Goal: Transaction & Acquisition: Purchase product/service

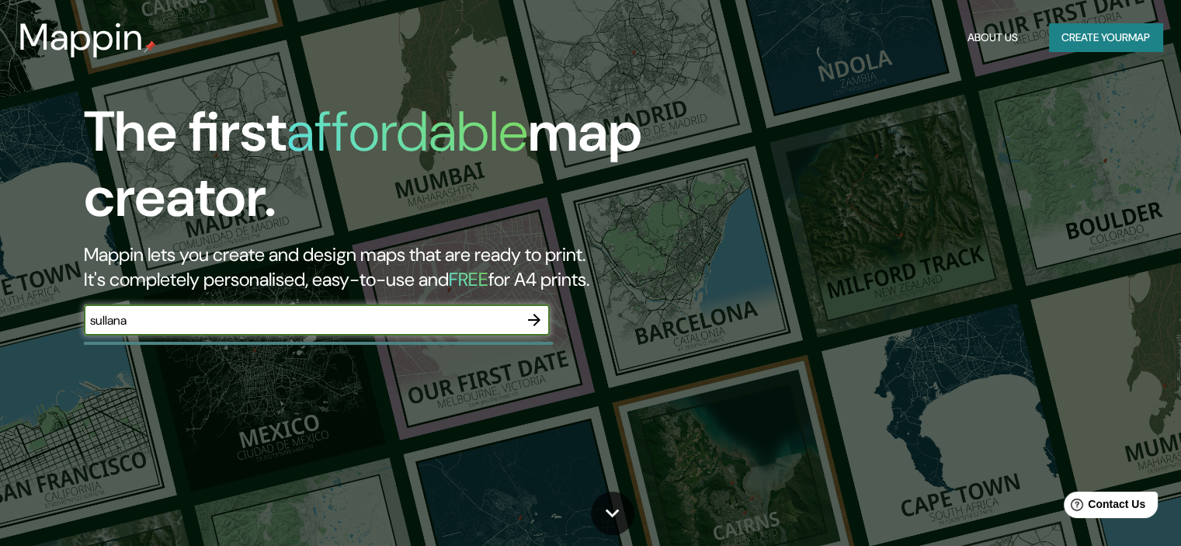
type input "sullana"
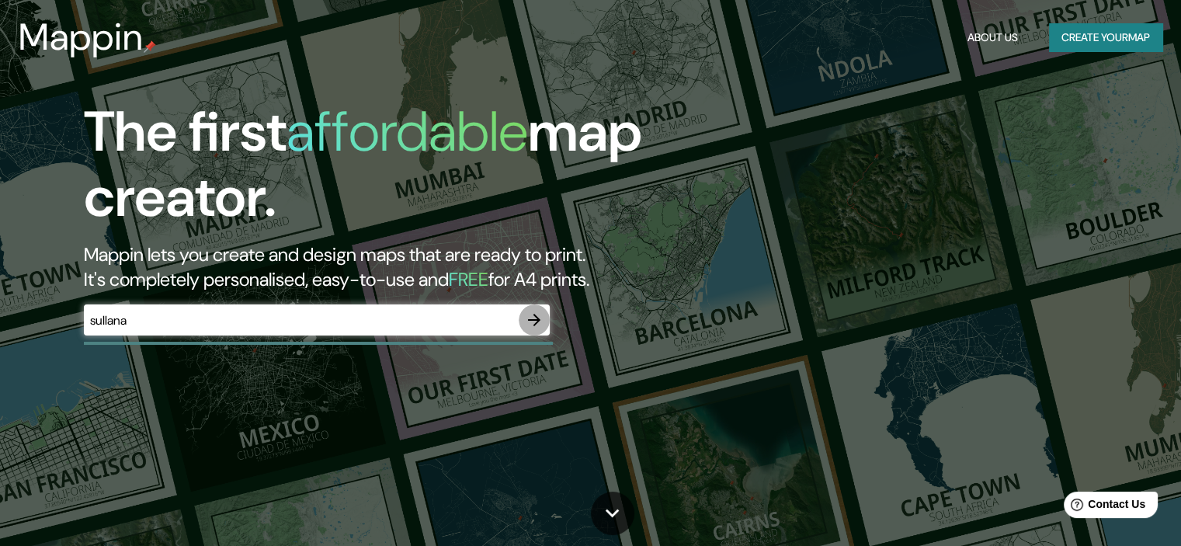
click at [540, 318] on icon "button" at bounding box center [534, 319] width 19 height 19
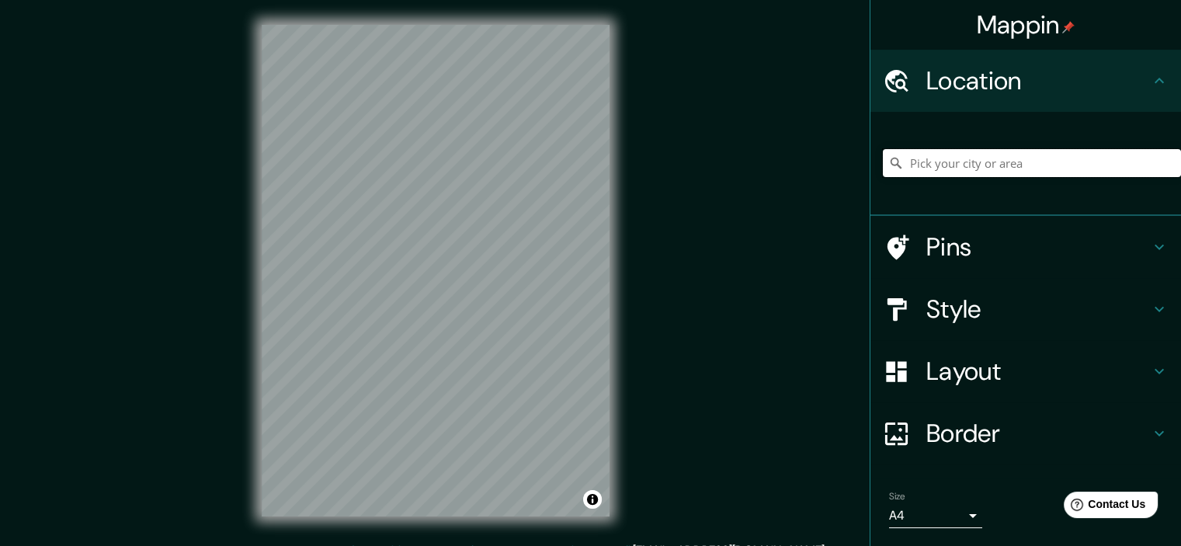
click at [944, 167] on input "Pick your city or area" at bounding box center [1032, 163] width 298 height 28
click at [956, 165] on input "[GEOGRAPHIC_DATA]" at bounding box center [1032, 163] width 298 height 28
drag, startPoint x: 956, startPoint y: 165, endPoint x: 924, endPoint y: 169, distance: 32.8
click at [924, 169] on input "[GEOGRAPHIC_DATA]" at bounding box center [1032, 163] width 298 height 28
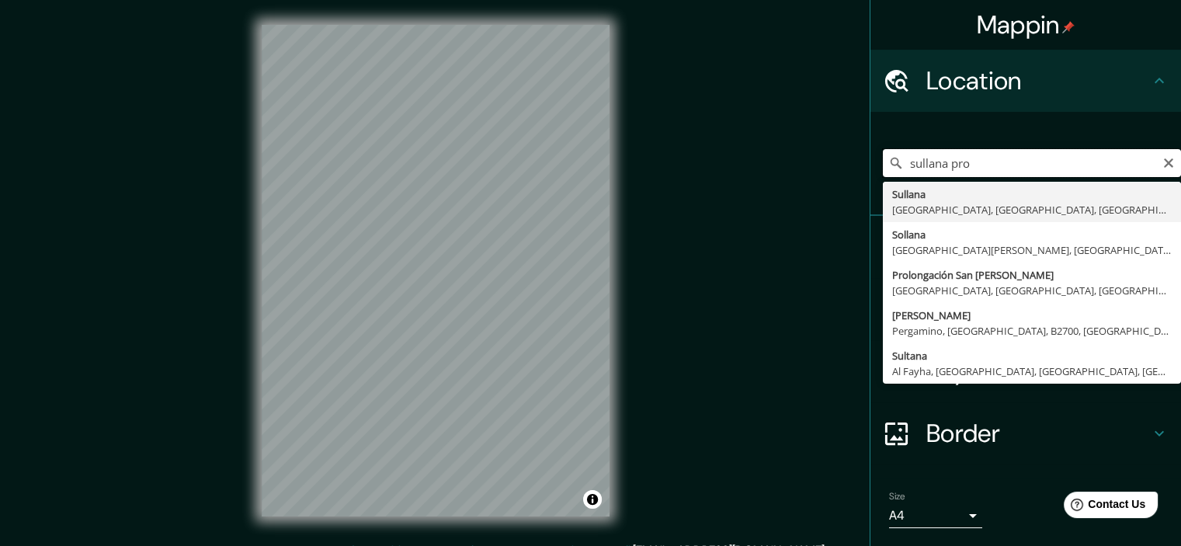
drag, startPoint x: 980, startPoint y: 167, endPoint x: 943, endPoint y: 168, distance: 37.3
click at [941, 167] on input "sullana pro" at bounding box center [1032, 163] width 298 height 28
type input "[GEOGRAPHIC_DATA], [GEOGRAPHIC_DATA], [GEOGRAPHIC_DATA]"
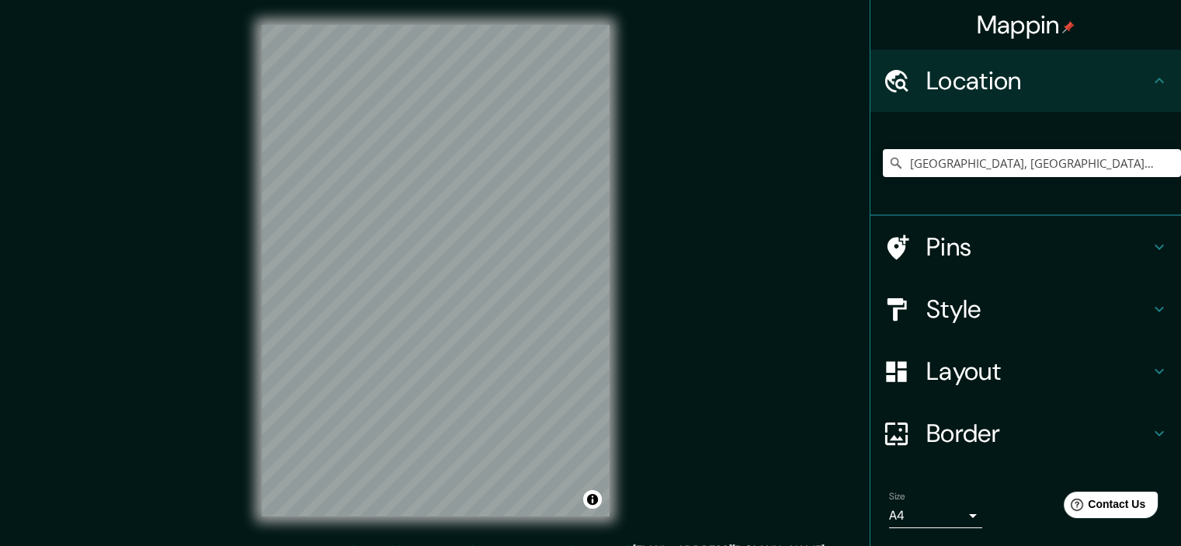
click at [1154, 245] on icon at bounding box center [1158, 247] width 9 height 5
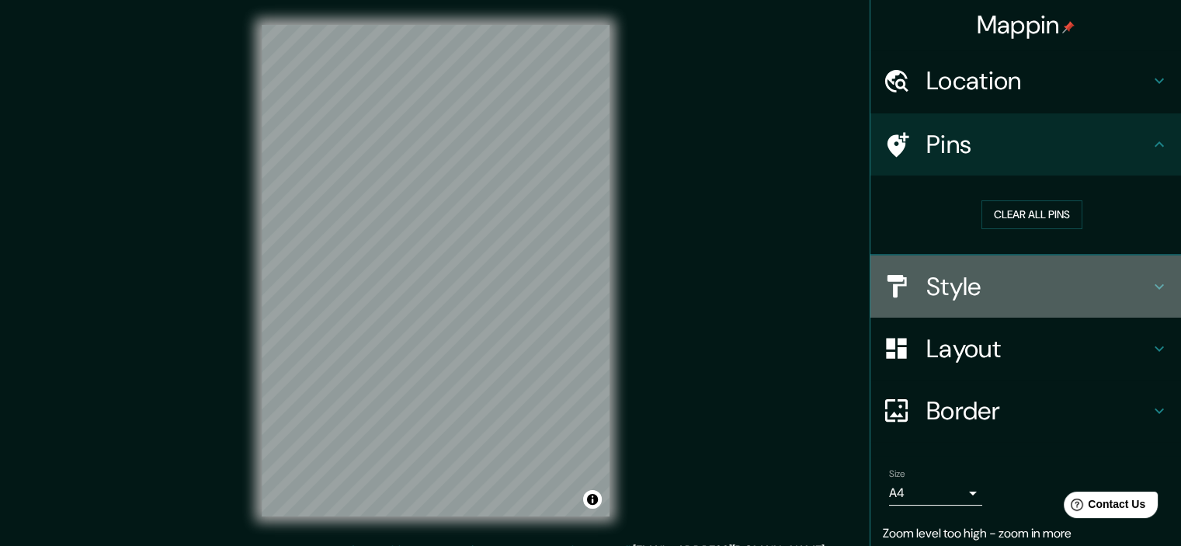
click at [1150, 277] on icon at bounding box center [1159, 286] width 19 height 19
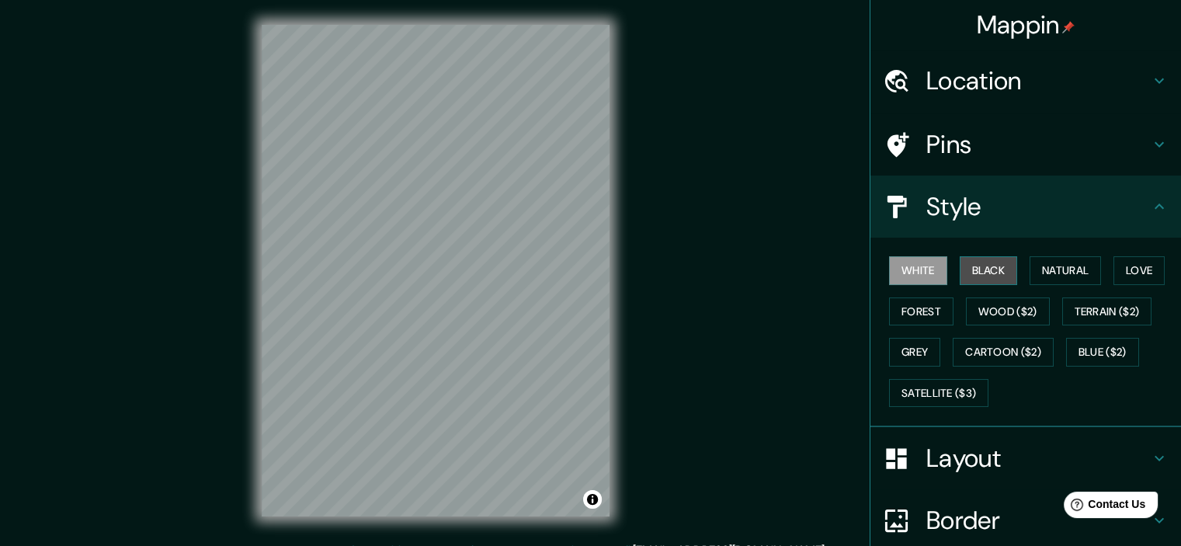
click at [994, 260] on button "Black" at bounding box center [988, 270] width 58 height 29
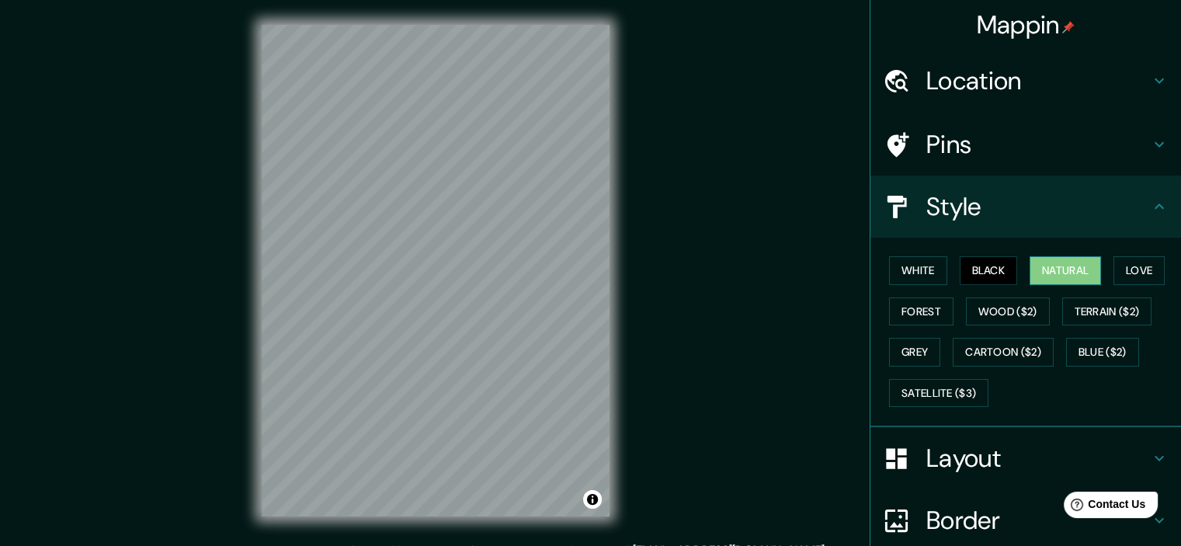
click at [1051, 266] on button "Natural" at bounding box center [1064, 270] width 71 height 29
click at [1125, 268] on button "Love" at bounding box center [1138, 270] width 51 height 29
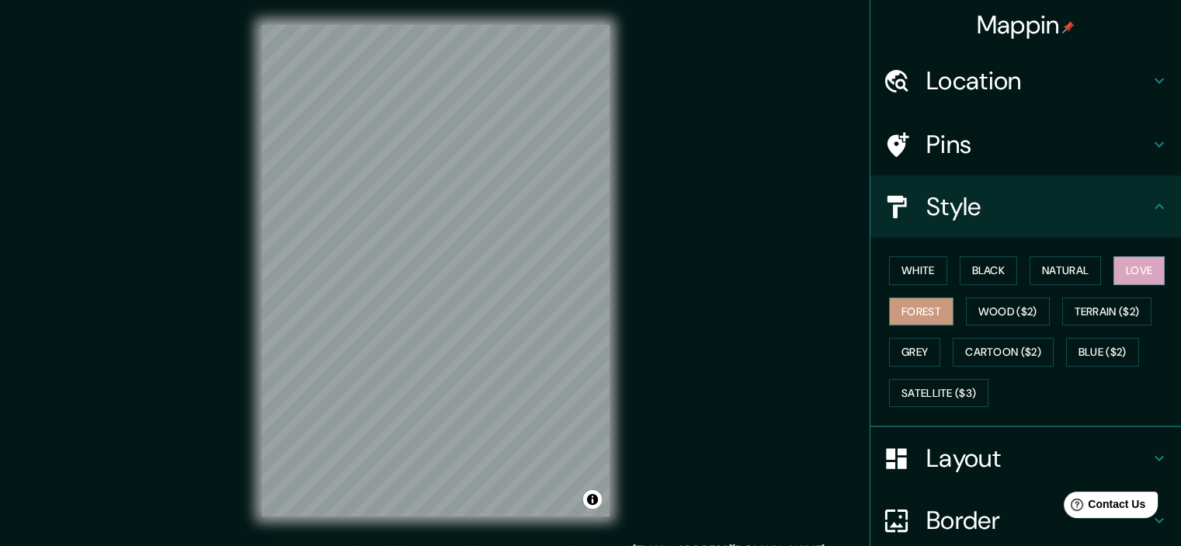
click at [904, 307] on button "Forest" at bounding box center [921, 311] width 64 height 29
click at [977, 309] on button "Wood ($2)" at bounding box center [1008, 311] width 84 height 29
click at [916, 307] on button "Forest" at bounding box center [921, 311] width 64 height 29
click at [1150, 272] on button "Love" at bounding box center [1138, 270] width 51 height 29
click at [1066, 262] on button "Natural" at bounding box center [1064, 270] width 71 height 29
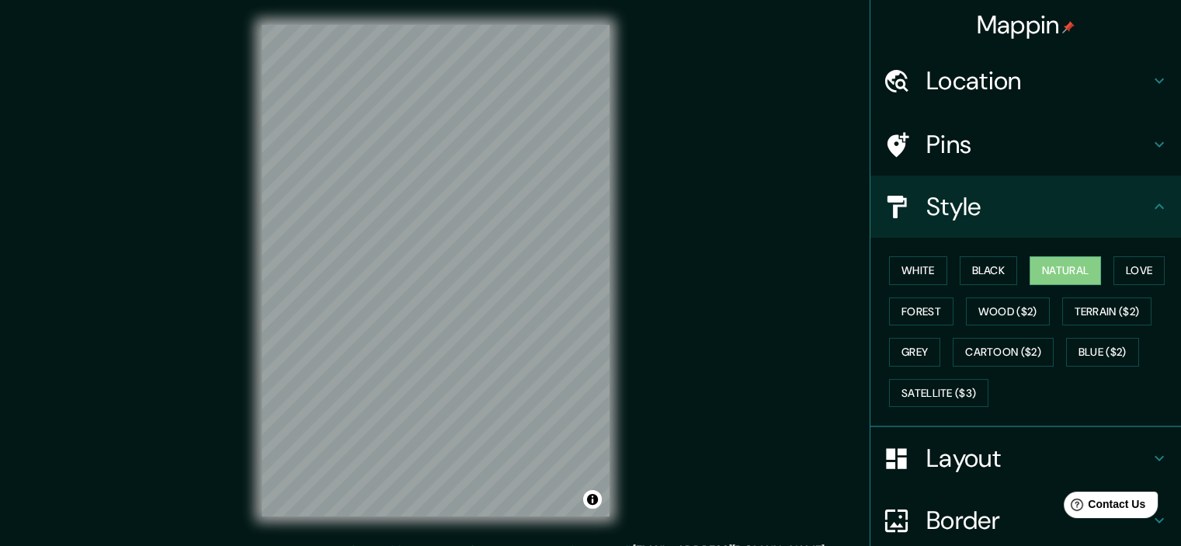
click at [946, 261] on div "White Black Natural Love Forest Wood ($2) Terrain ($2) Grey Cartoon ($2) Blue (…" at bounding box center [1032, 331] width 298 height 163
click at [977, 269] on button "Black" at bounding box center [988, 270] width 58 height 29
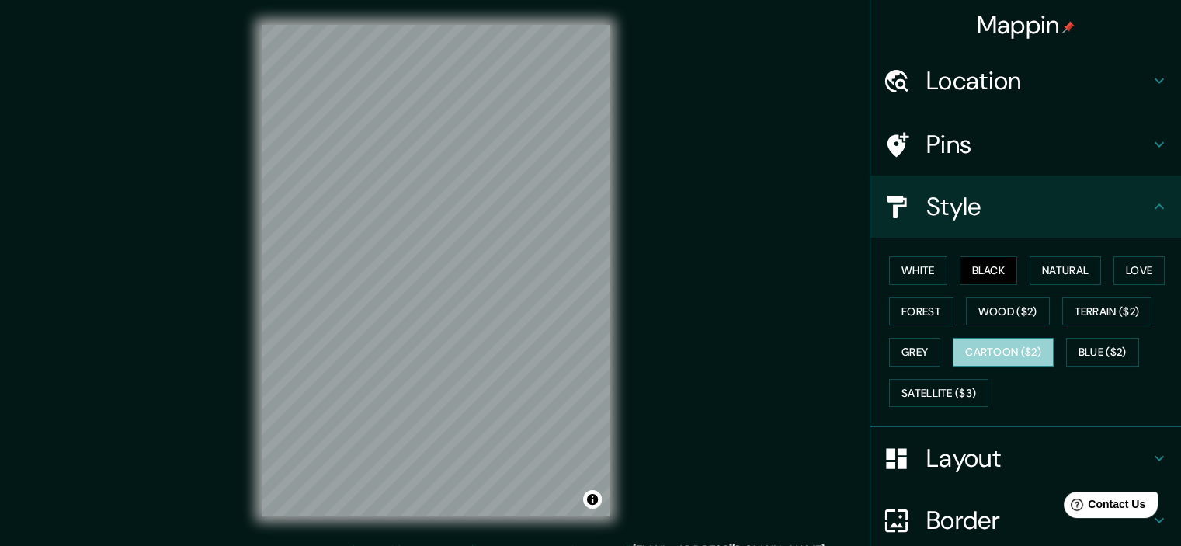
click at [969, 356] on button "Cartoon ($2)" at bounding box center [1002, 352] width 101 height 29
click at [1091, 345] on button "Blue ($2)" at bounding box center [1102, 352] width 73 height 29
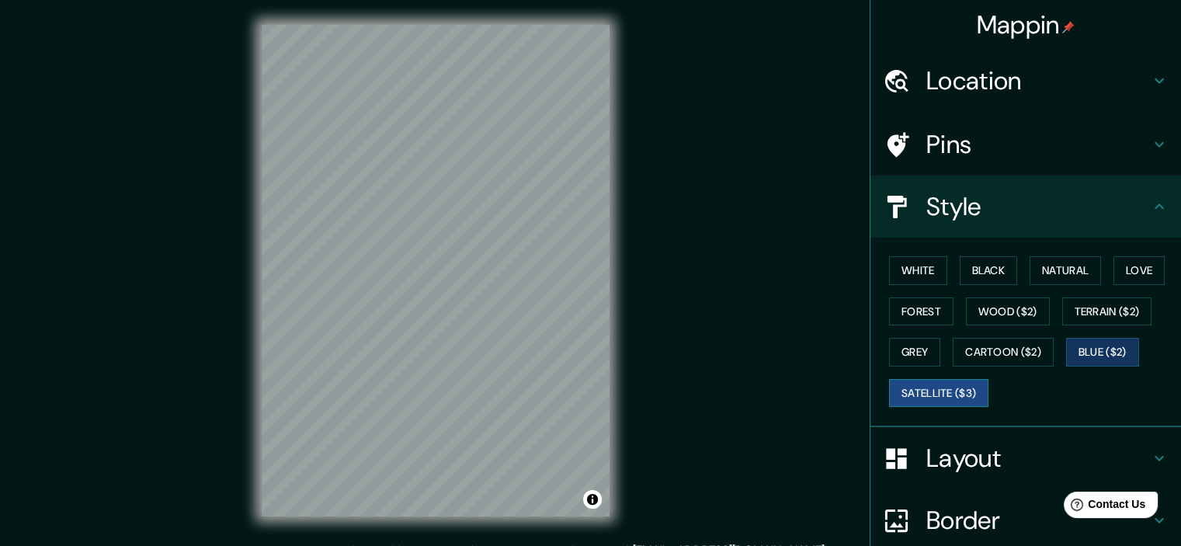
click at [931, 390] on button "Satellite ($3)" at bounding box center [938, 393] width 99 height 29
click at [927, 359] on button "Grey" at bounding box center [914, 352] width 51 height 29
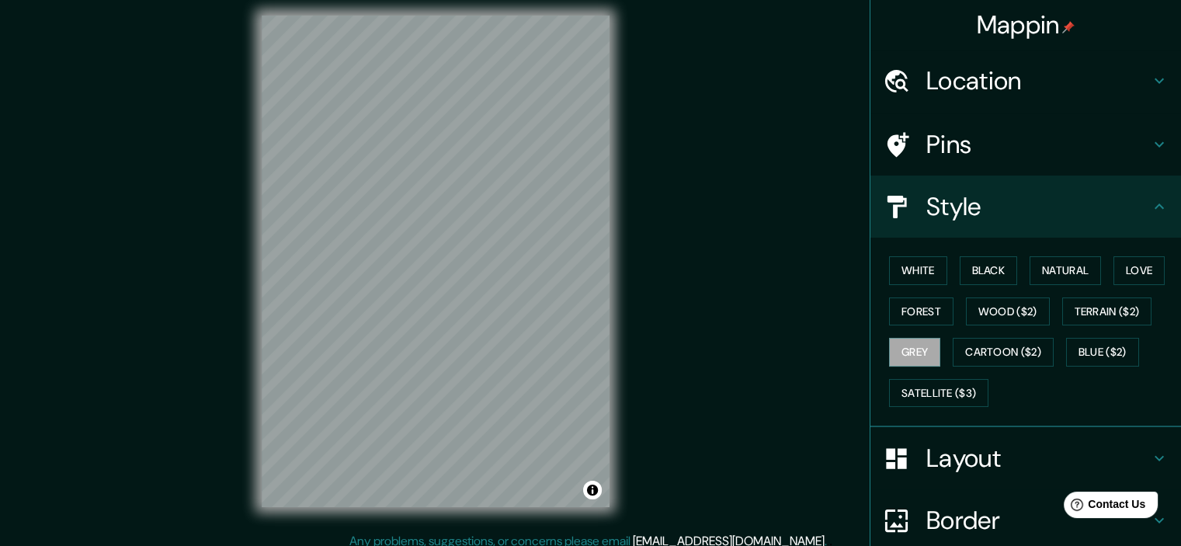
scroll to position [19, 0]
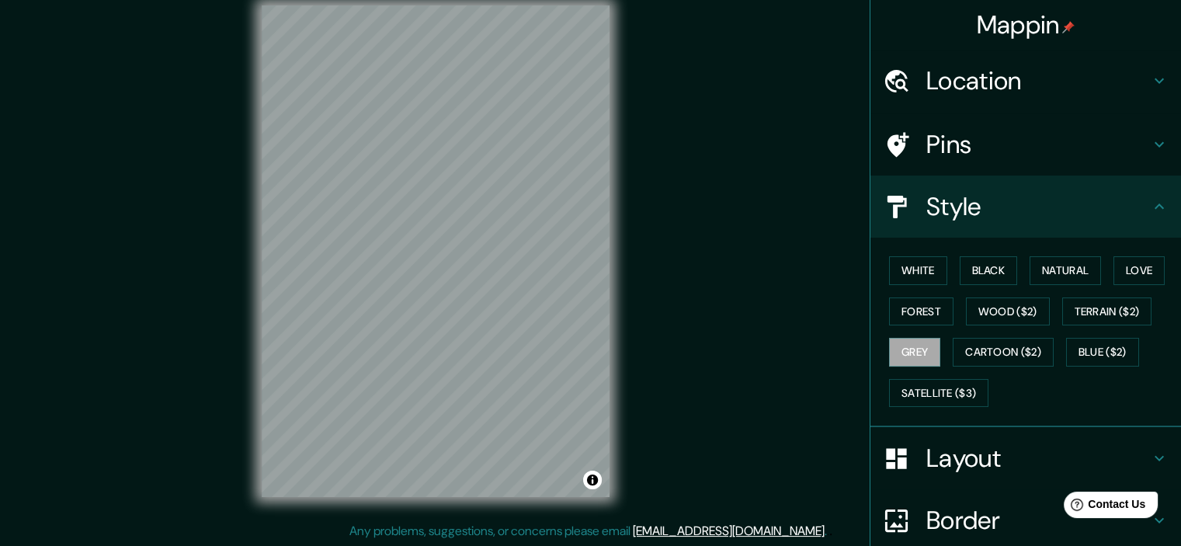
click at [1078, 445] on h4 "Layout" at bounding box center [1038, 457] width 224 height 31
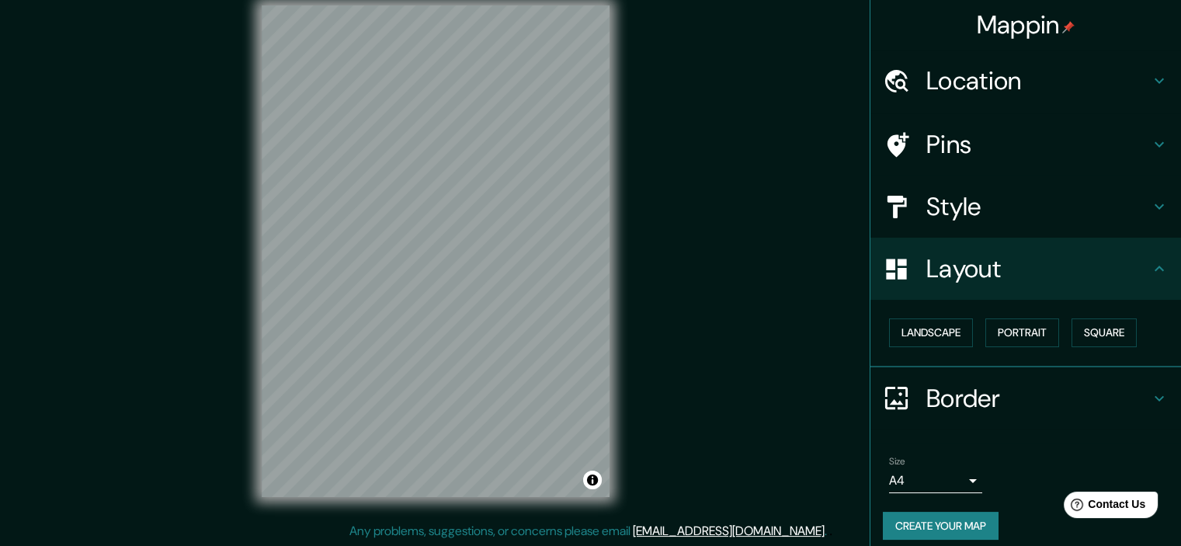
click at [975, 147] on h4 "Pins" at bounding box center [1038, 144] width 224 height 31
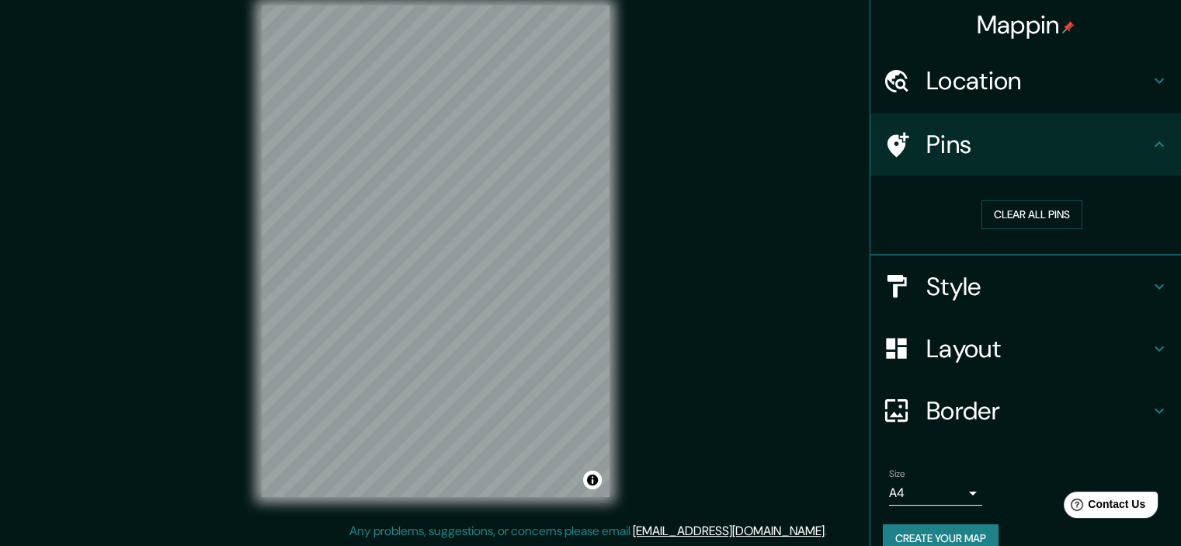
click at [994, 148] on h4 "Pins" at bounding box center [1038, 144] width 224 height 31
click at [1154, 146] on icon at bounding box center [1158, 143] width 9 height 5
click at [1150, 87] on icon at bounding box center [1159, 80] width 19 height 19
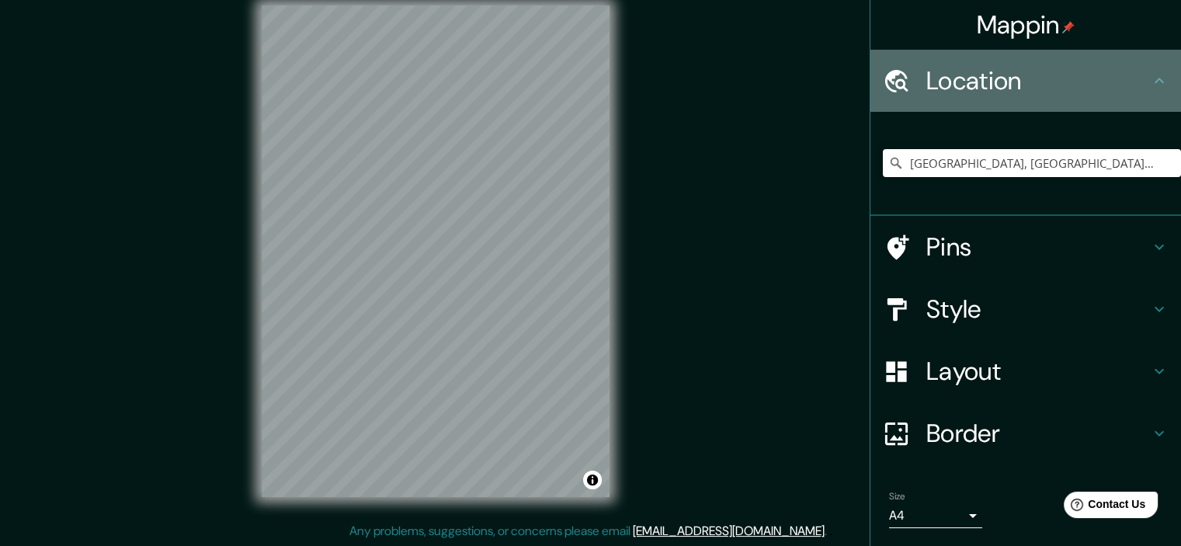
click at [1141, 90] on div "Location" at bounding box center [1025, 81] width 310 height 62
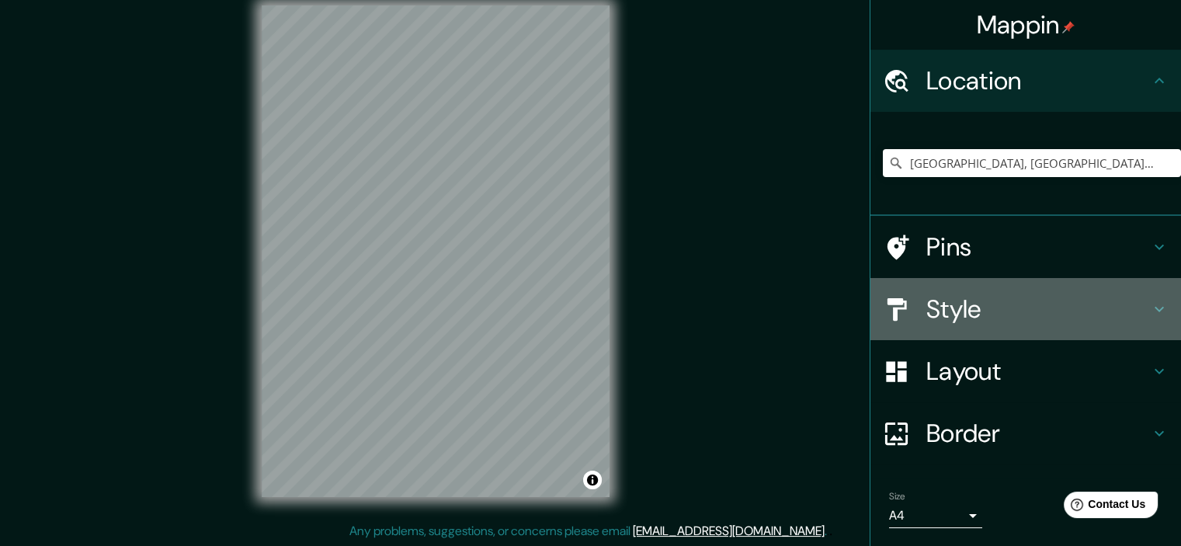
click at [1154, 309] on icon at bounding box center [1158, 309] width 9 height 5
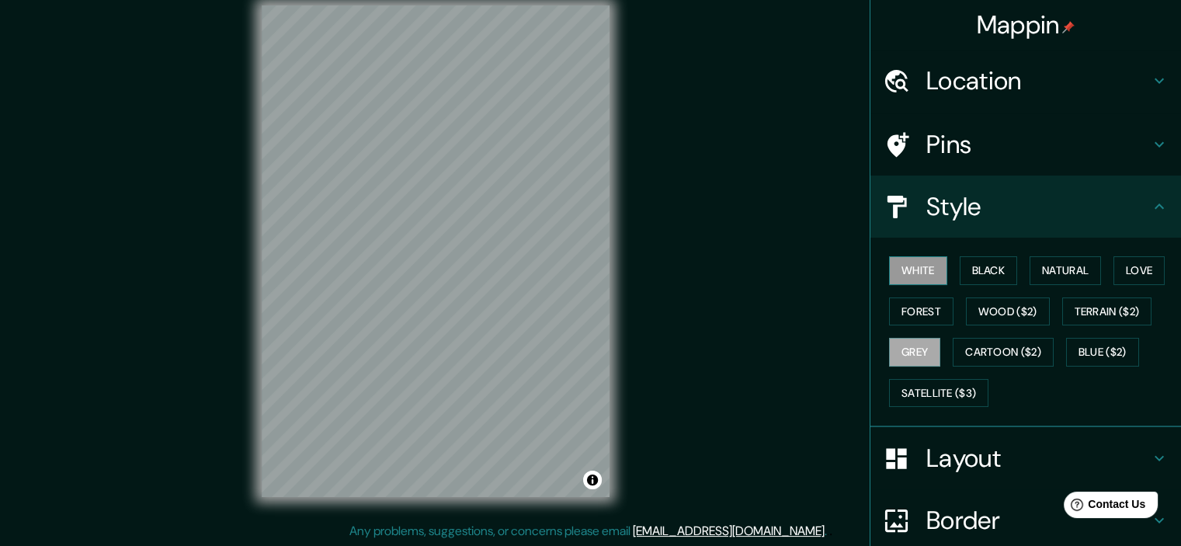
click at [910, 271] on button "White" at bounding box center [918, 270] width 58 height 29
click at [487, 327] on div at bounding box center [493, 333] width 12 height 12
click at [488, 322] on div at bounding box center [487, 323] width 12 height 12
click at [497, 338] on div at bounding box center [494, 337] width 12 height 12
click at [1124, 461] on h4 "Layout" at bounding box center [1038, 457] width 224 height 31
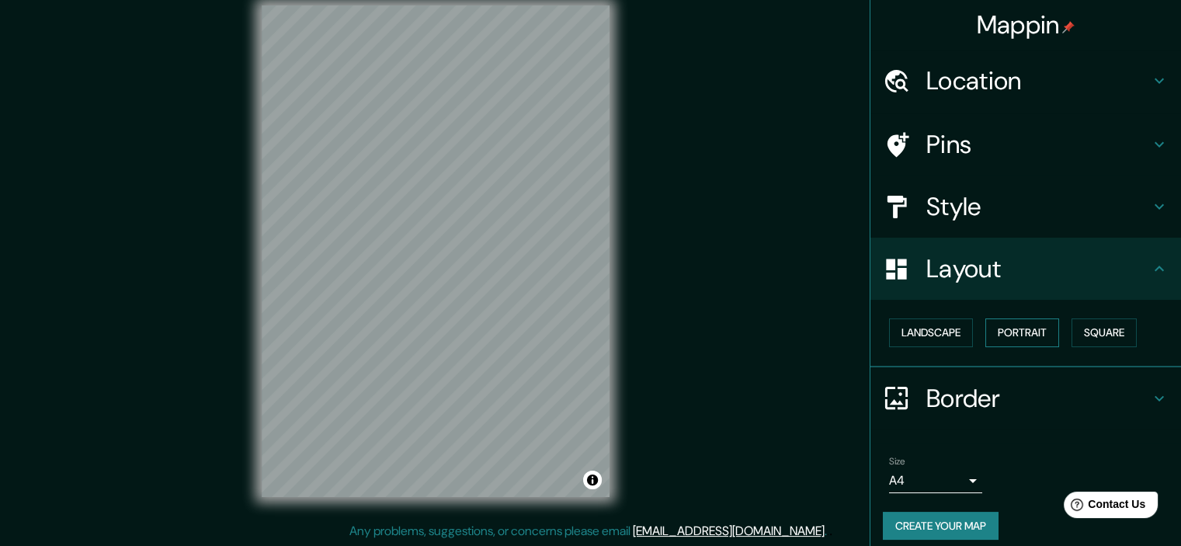
click at [996, 337] on button "Portrait" at bounding box center [1022, 332] width 74 height 29
click at [912, 328] on button "Landscape" at bounding box center [931, 332] width 84 height 29
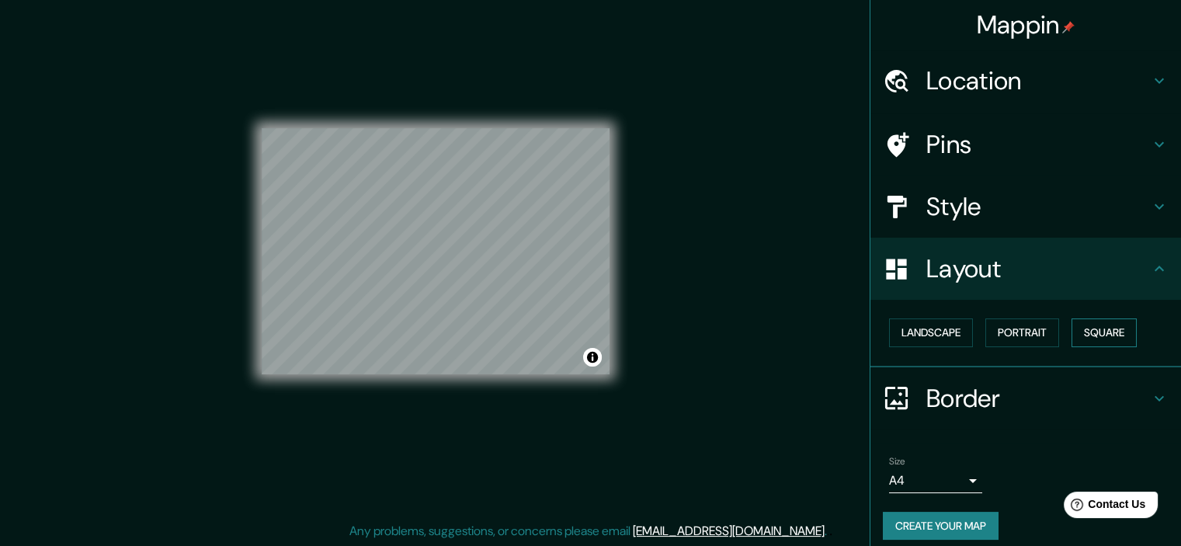
click at [1101, 338] on button "Square" at bounding box center [1103, 332] width 65 height 29
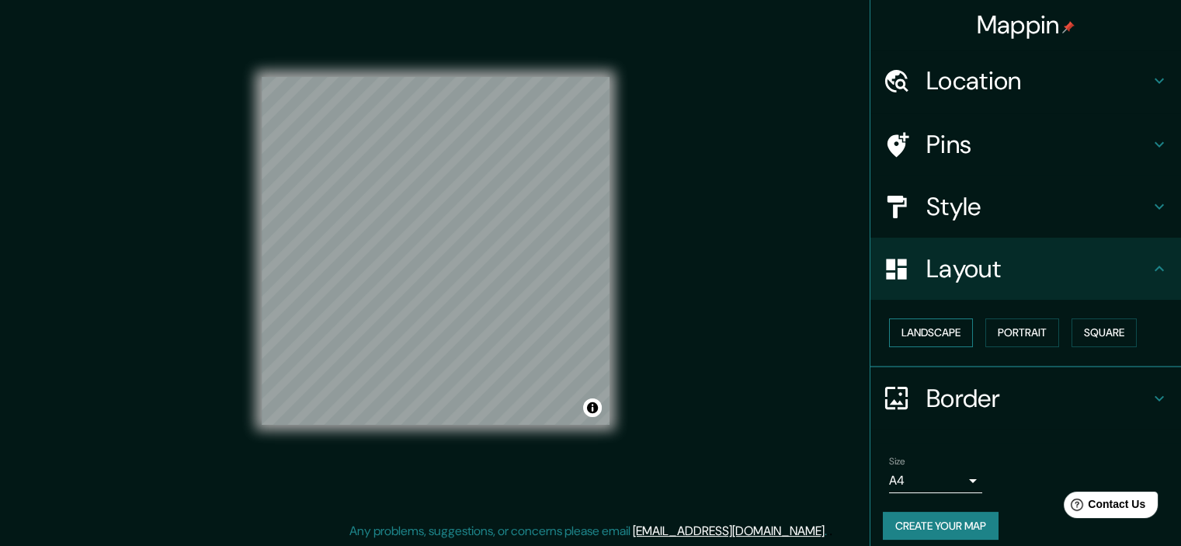
click at [912, 328] on button "Landscape" at bounding box center [931, 332] width 84 height 29
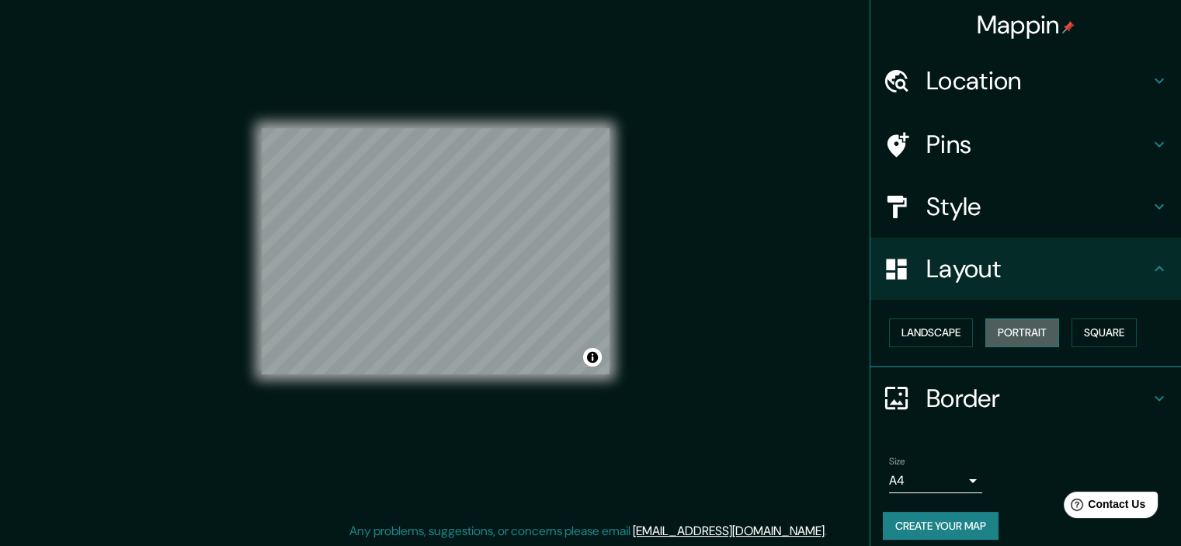
click at [1020, 339] on button "Portrait" at bounding box center [1022, 332] width 74 height 29
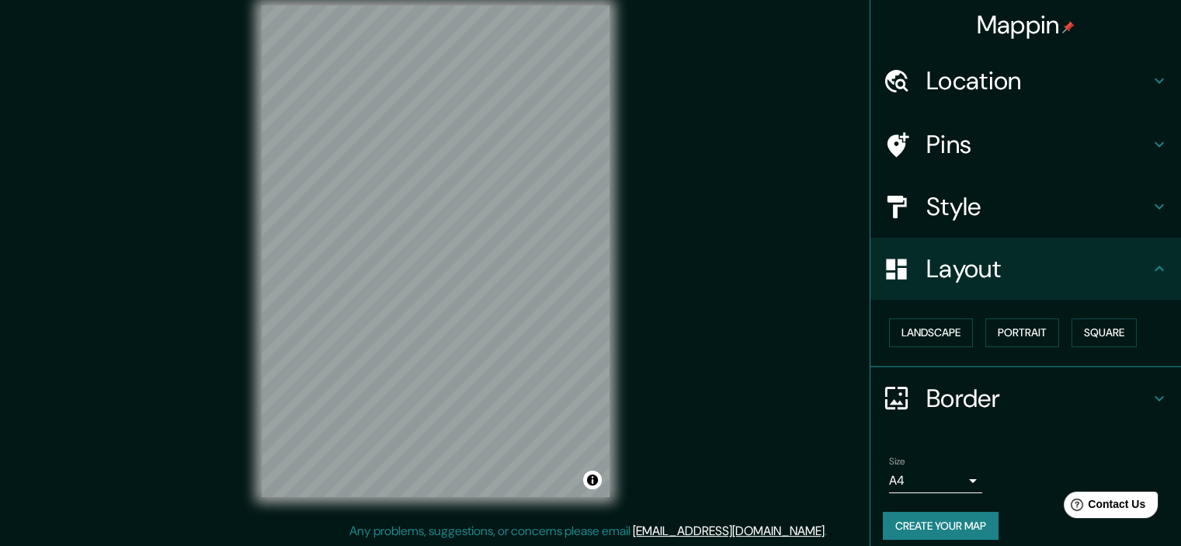
click at [1000, 405] on h4 "Border" at bounding box center [1038, 398] width 224 height 31
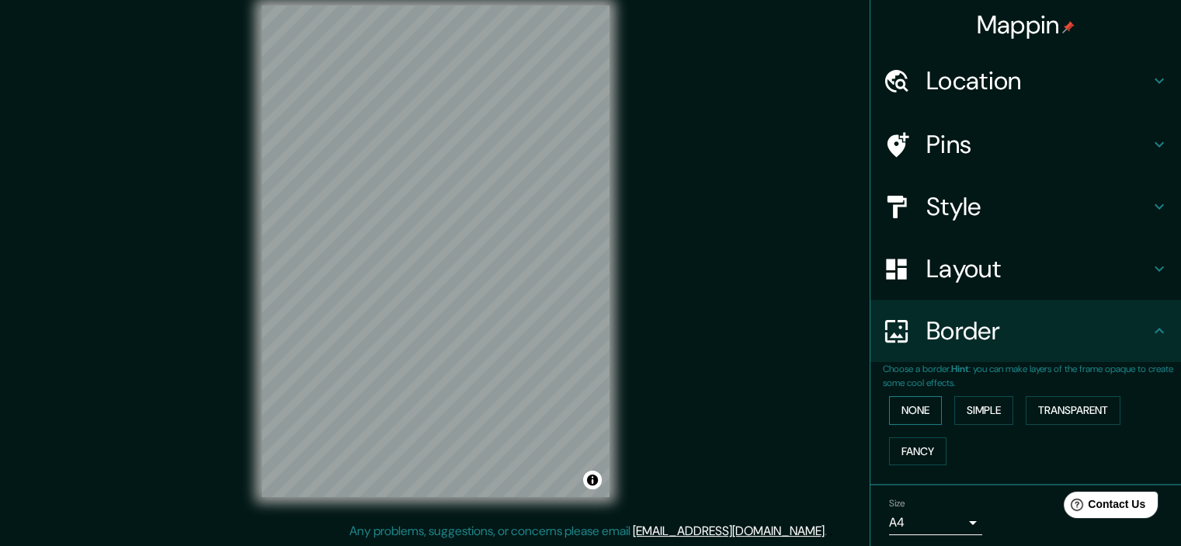
click at [921, 413] on button "None" at bounding box center [915, 410] width 53 height 29
click at [987, 411] on button "Simple" at bounding box center [983, 410] width 59 height 29
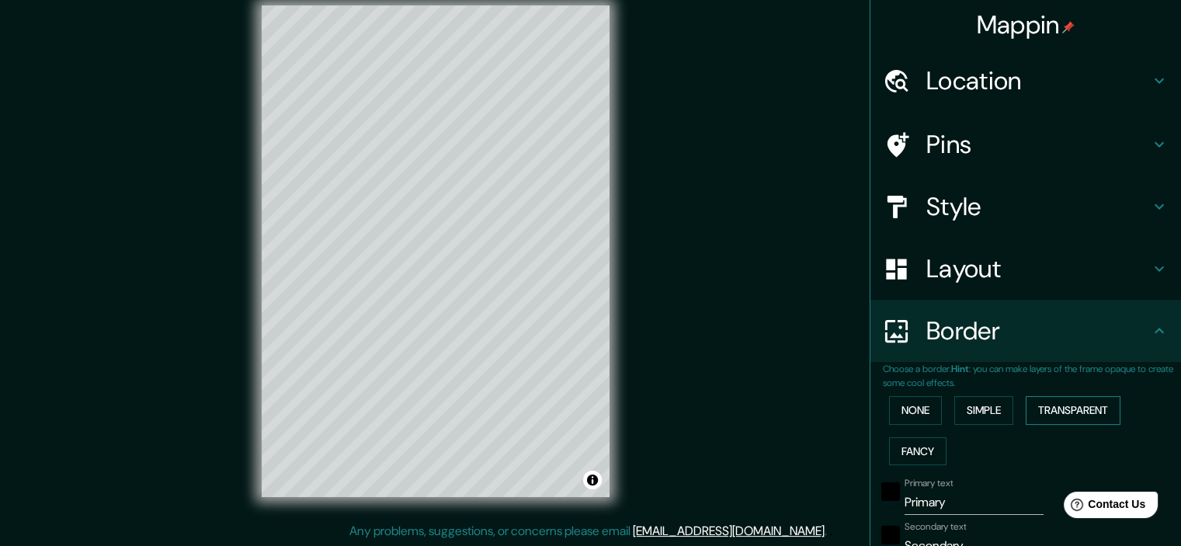
click at [1062, 407] on button "Transparent" at bounding box center [1072, 410] width 95 height 29
click at [928, 439] on button "Fancy" at bounding box center [917, 451] width 57 height 29
click at [912, 402] on button "None" at bounding box center [915, 410] width 53 height 29
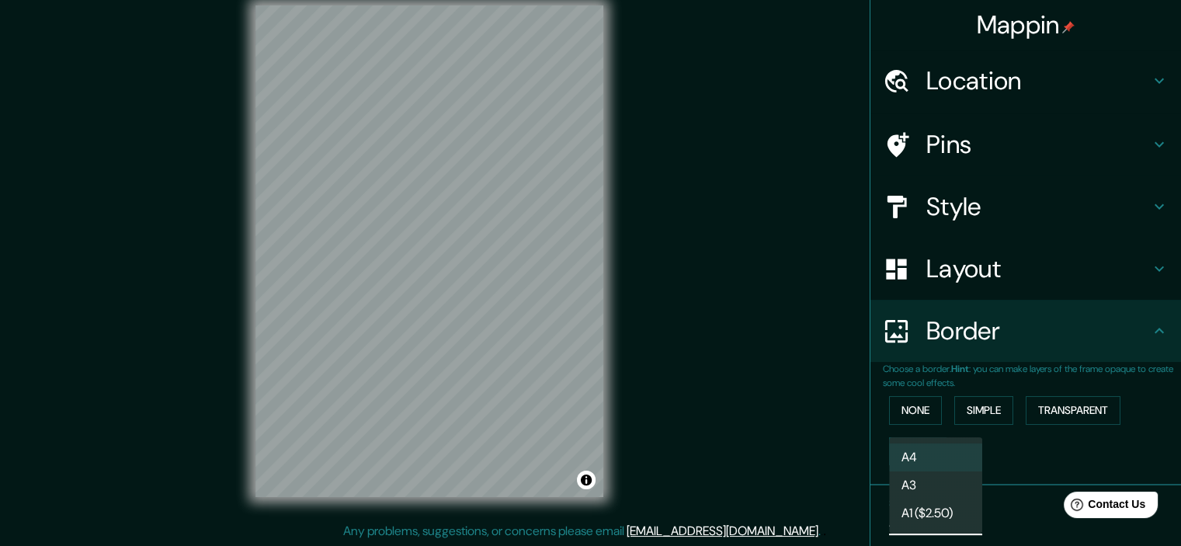
click at [902, 515] on body "Mappin Location [GEOGRAPHIC_DATA], [GEOGRAPHIC_DATA], [GEOGRAPHIC_DATA] Pins St…" at bounding box center [590, 254] width 1181 height 546
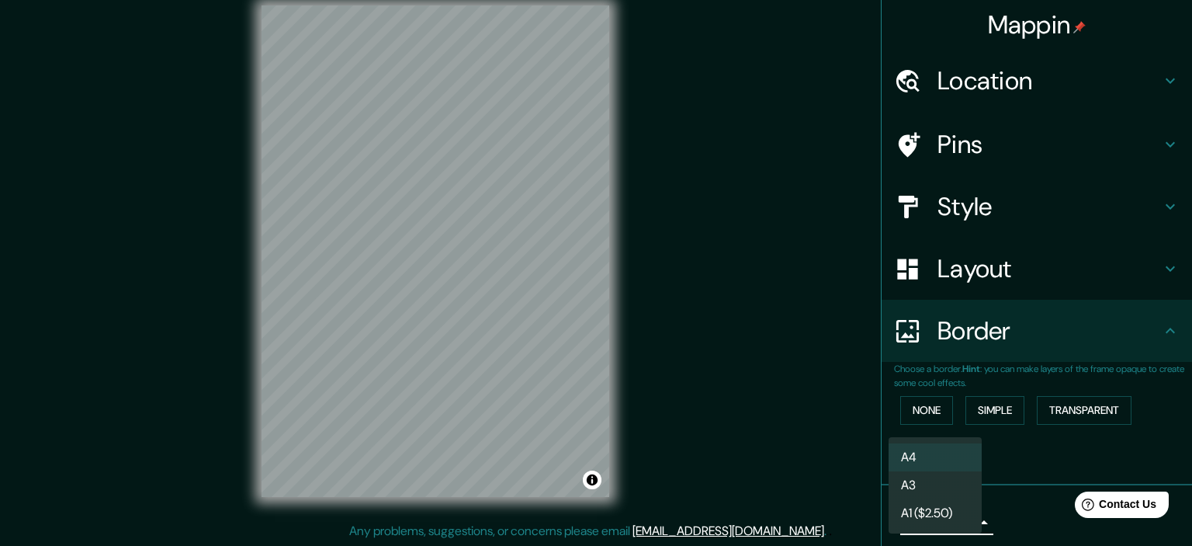
click at [947, 486] on li "A3" at bounding box center [935, 485] width 93 height 28
type input "a4"
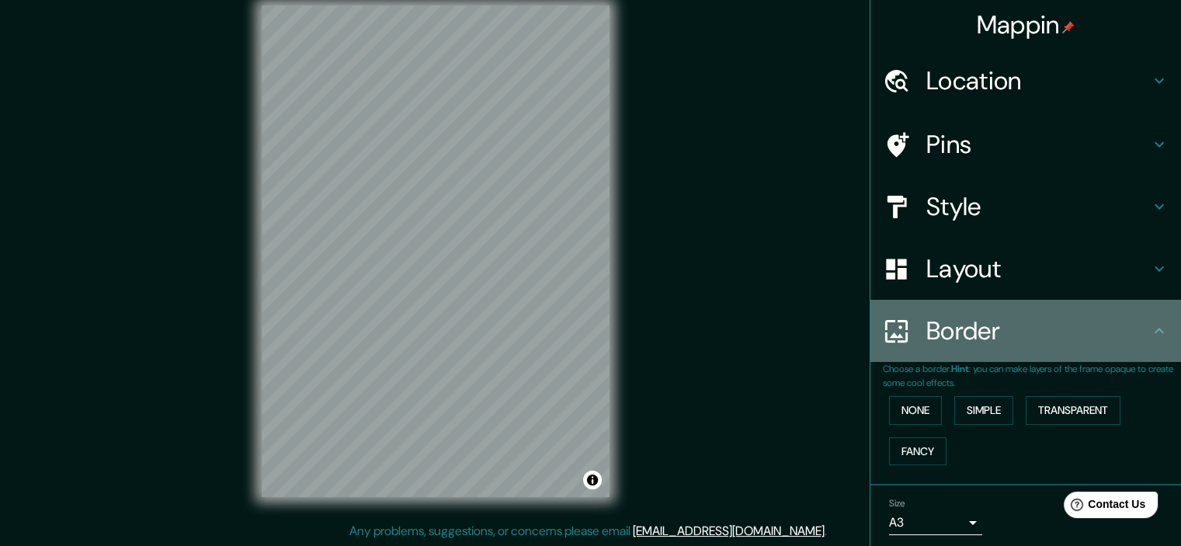
click at [1022, 344] on h4 "Border" at bounding box center [1038, 330] width 224 height 31
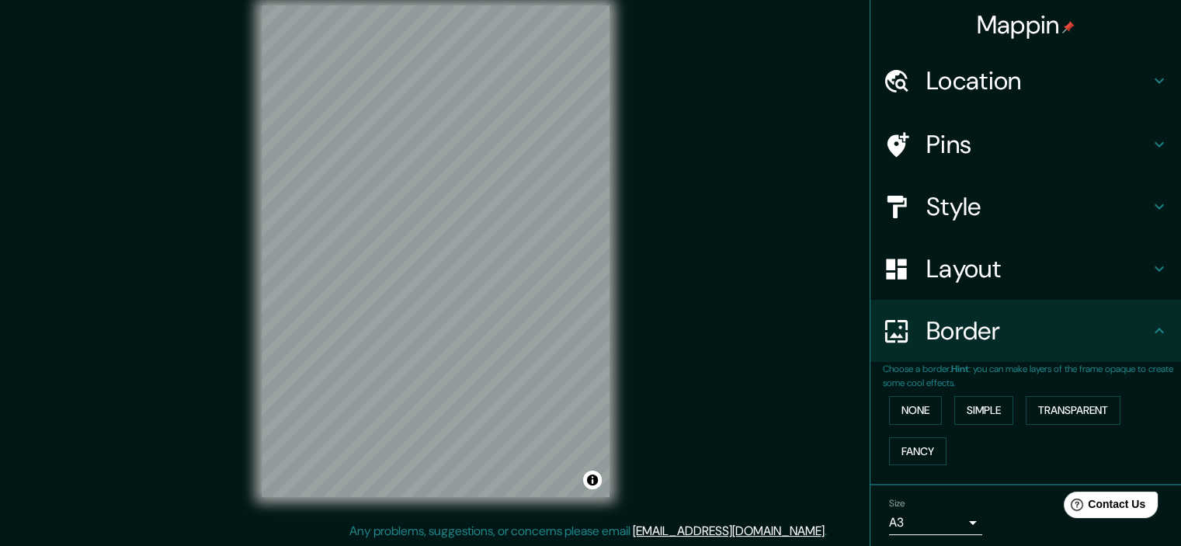
click at [987, 281] on h4 "Layout" at bounding box center [1038, 268] width 224 height 31
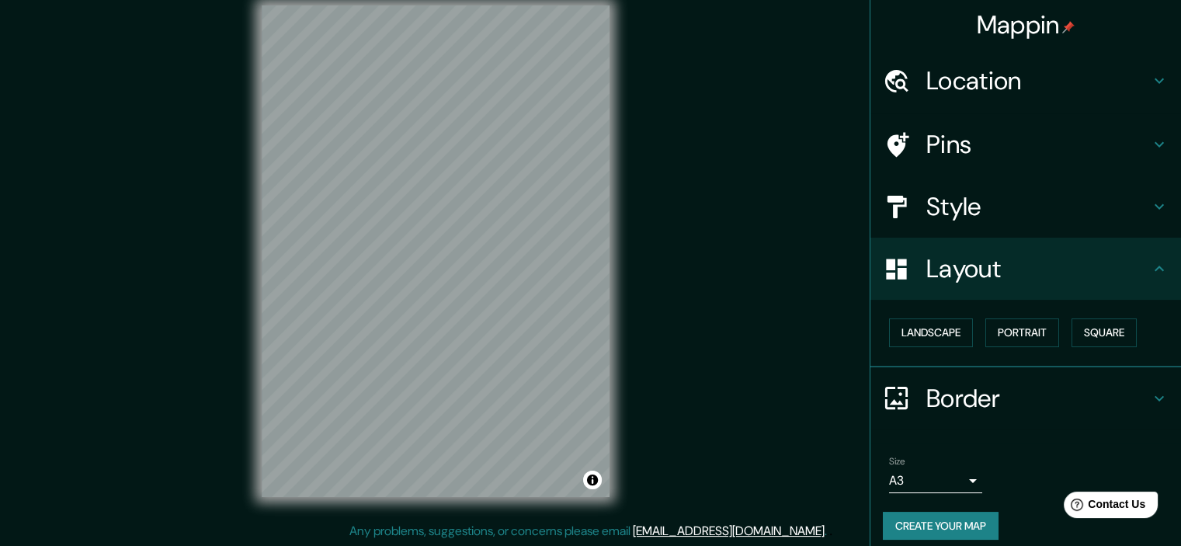
click at [1002, 130] on h4 "Pins" at bounding box center [1038, 144] width 224 height 31
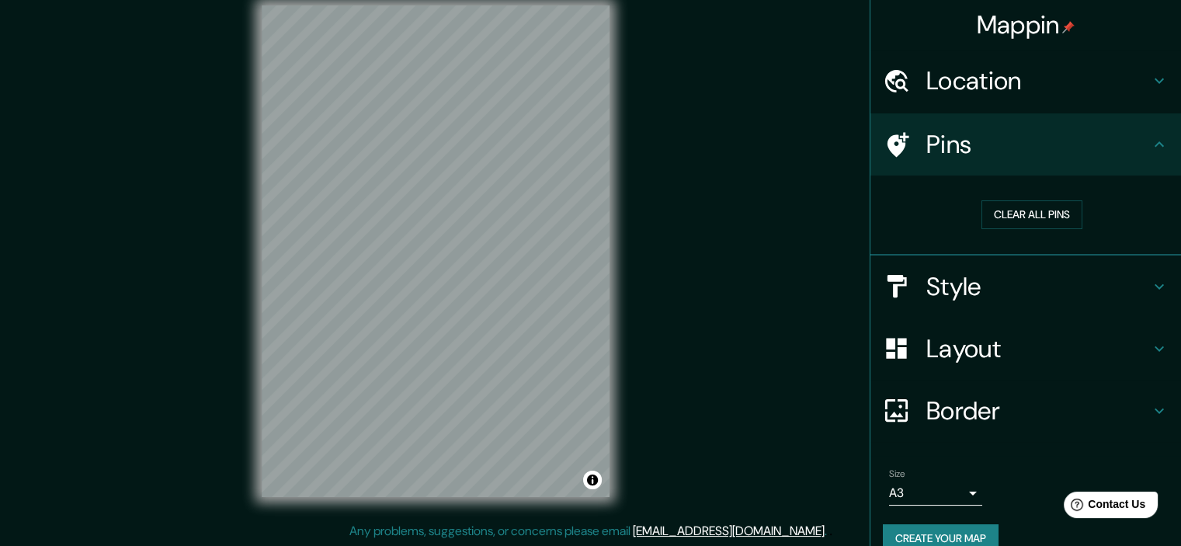
click at [1014, 98] on div "Location" at bounding box center [1025, 81] width 310 height 62
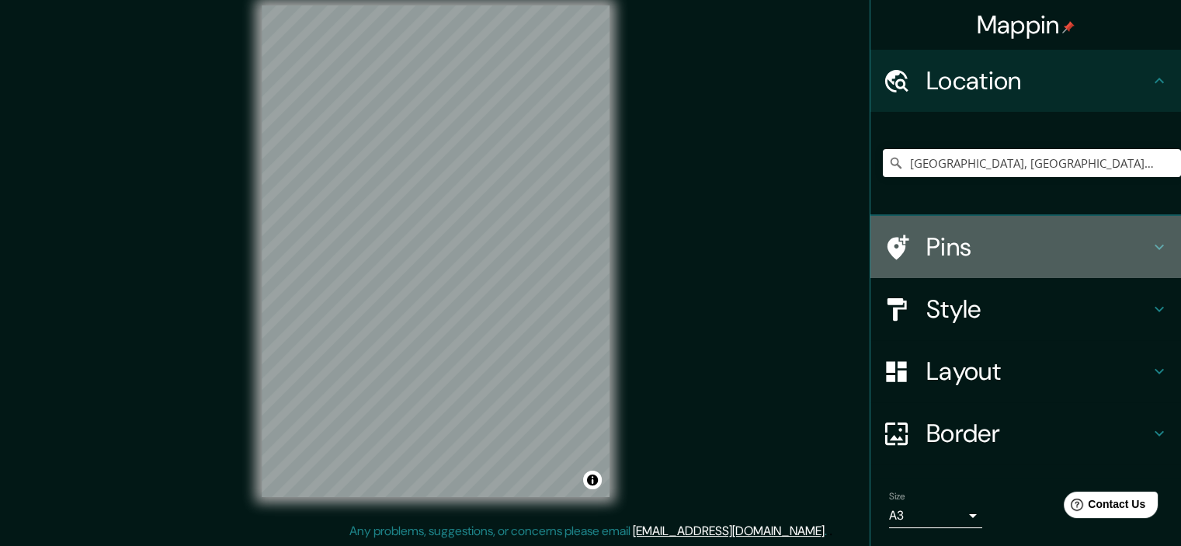
click at [1013, 254] on h4 "Pins" at bounding box center [1038, 246] width 224 height 31
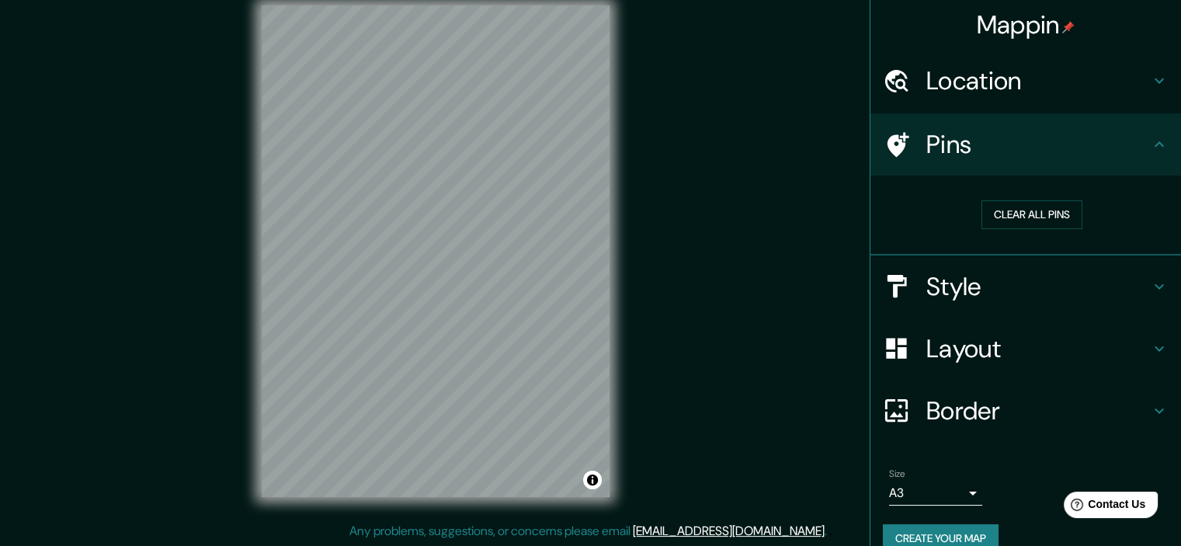
click at [999, 265] on div "Style" at bounding box center [1025, 286] width 310 height 62
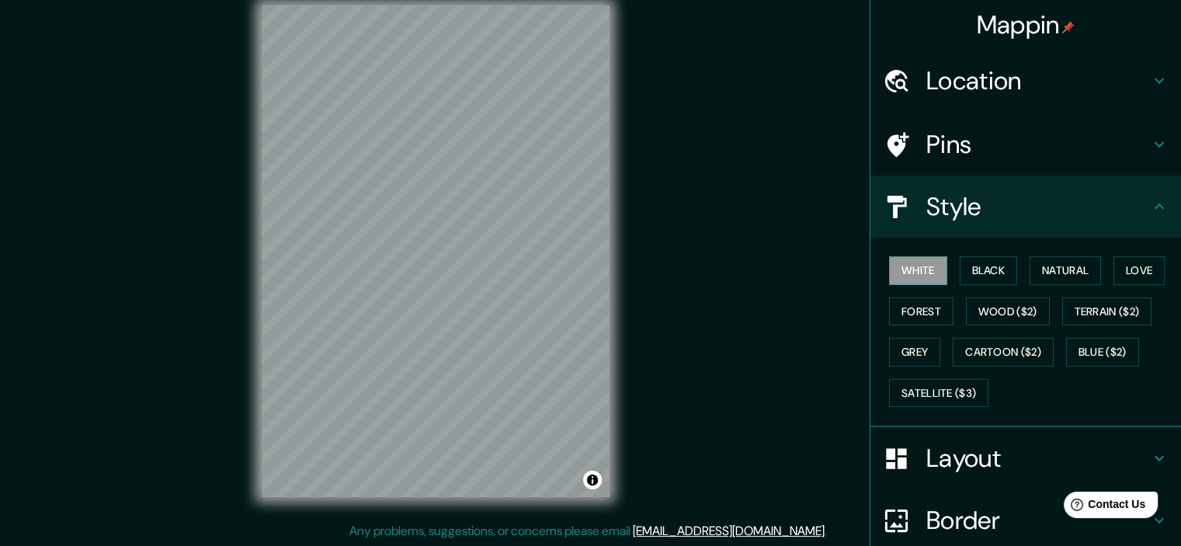
click at [1011, 215] on h4 "Style" at bounding box center [1038, 206] width 224 height 31
click at [1150, 201] on icon at bounding box center [1159, 206] width 19 height 19
click at [969, 446] on h4 "Layout" at bounding box center [1038, 457] width 224 height 31
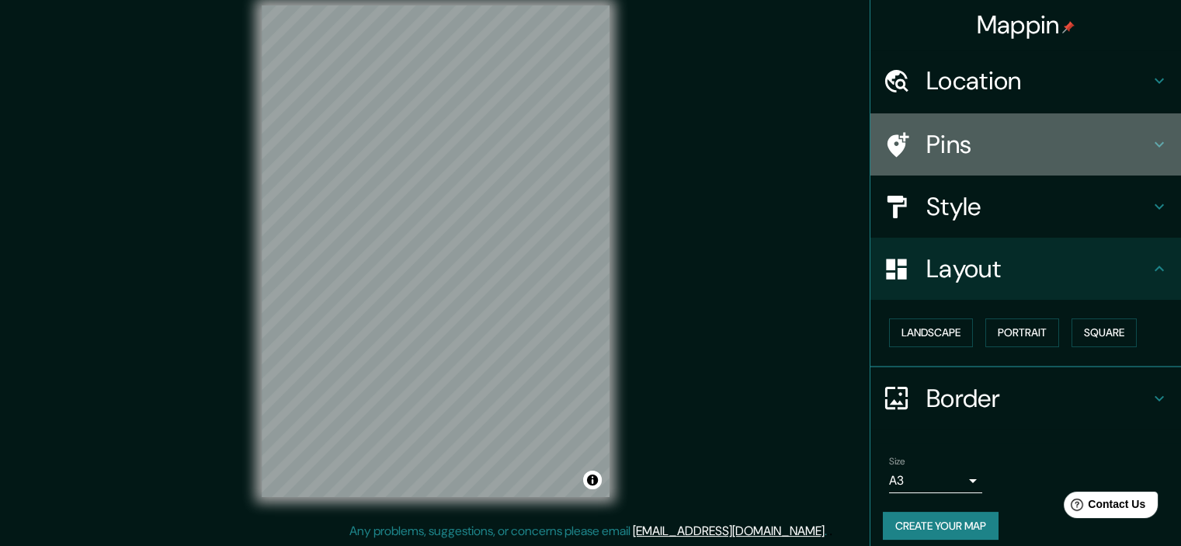
click at [964, 130] on h4 "Pins" at bounding box center [1038, 144] width 224 height 31
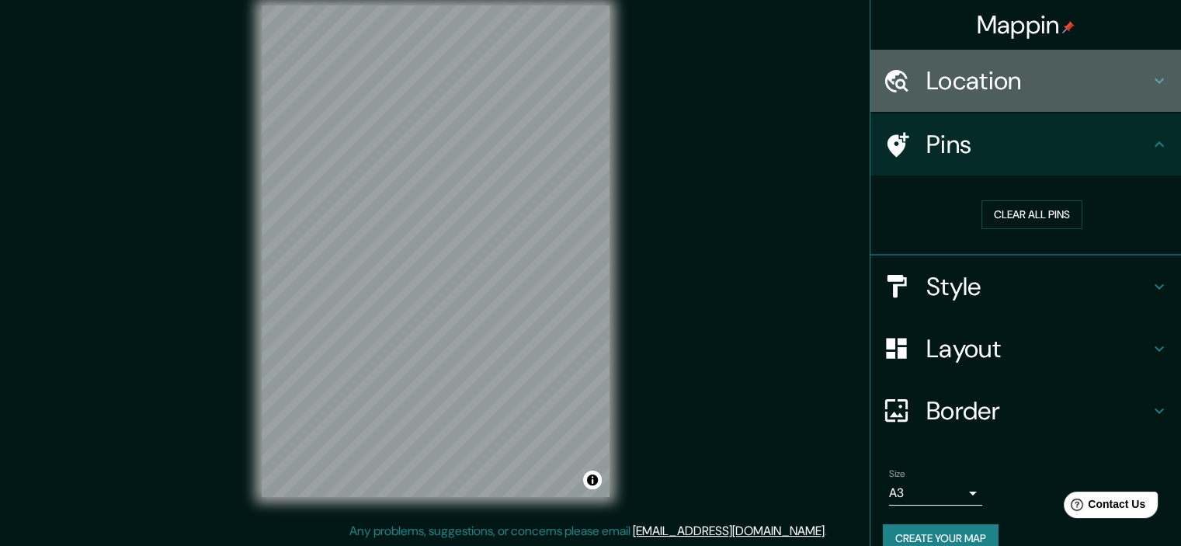
click at [978, 92] on h4 "Location" at bounding box center [1038, 80] width 224 height 31
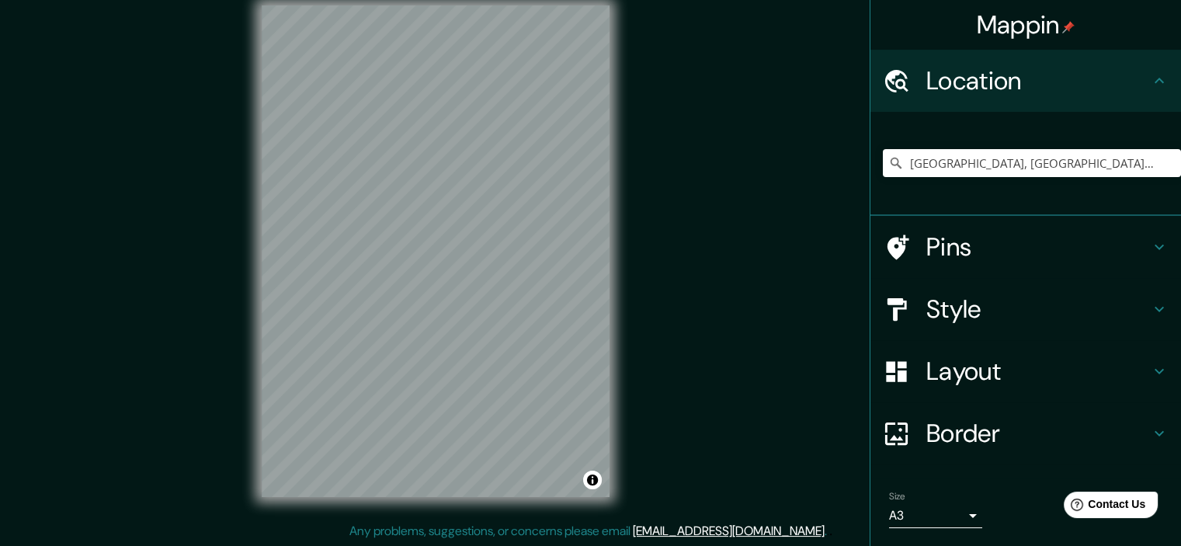
click at [978, 92] on h4 "Location" at bounding box center [1038, 80] width 224 height 31
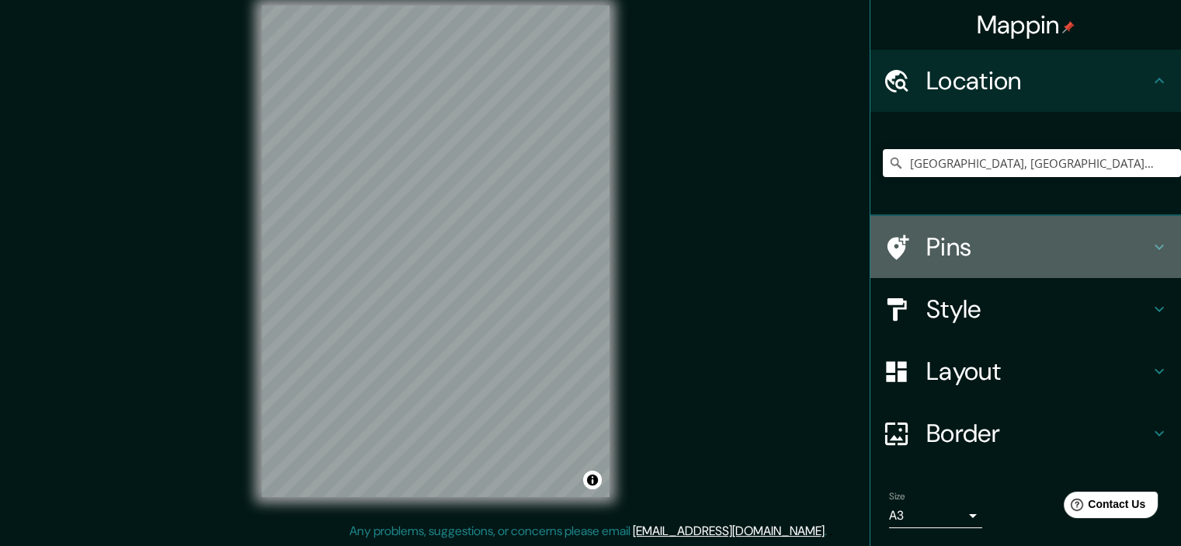
click at [968, 243] on h4 "Pins" at bounding box center [1038, 246] width 224 height 31
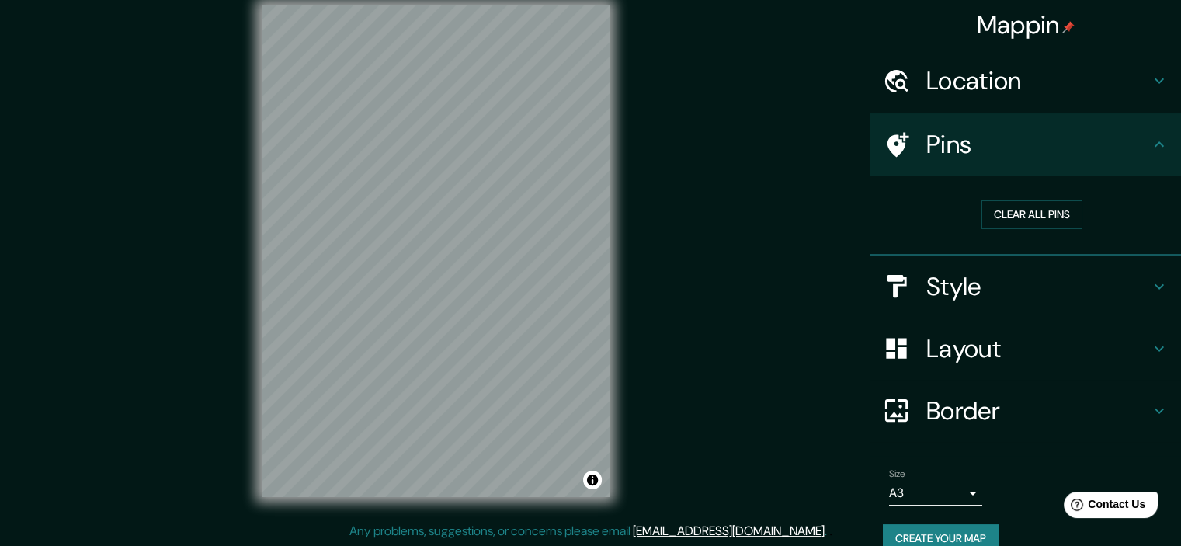
click at [950, 287] on h4 "Style" at bounding box center [1038, 286] width 224 height 31
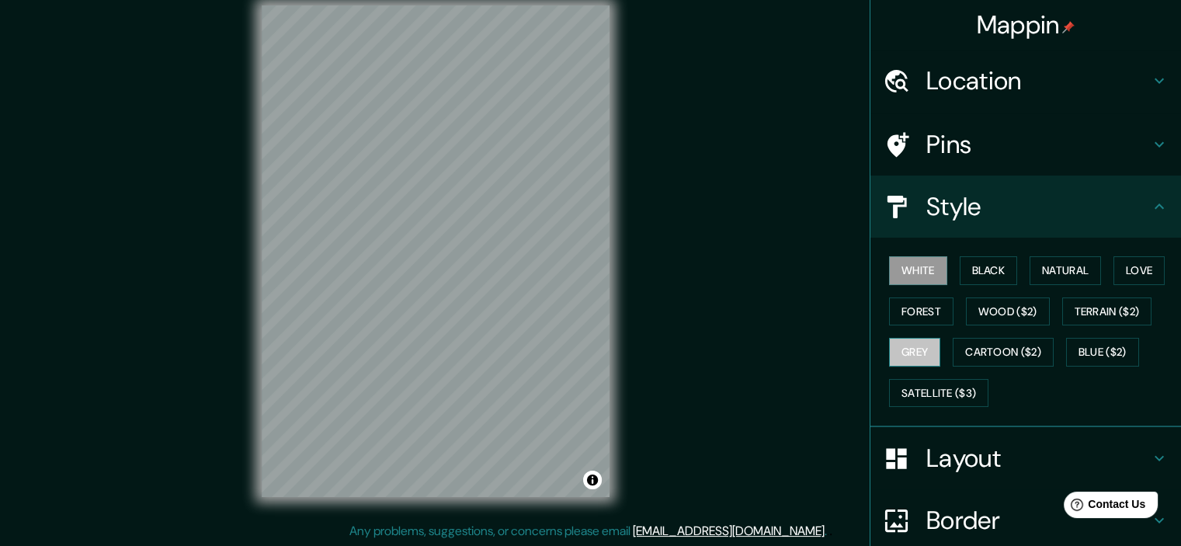
click at [908, 346] on button "Grey" at bounding box center [914, 352] width 51 height 29
click at [967, 349] on button "Cartoon ($2)" at bounding box center [1002, 352] width 101 height 29
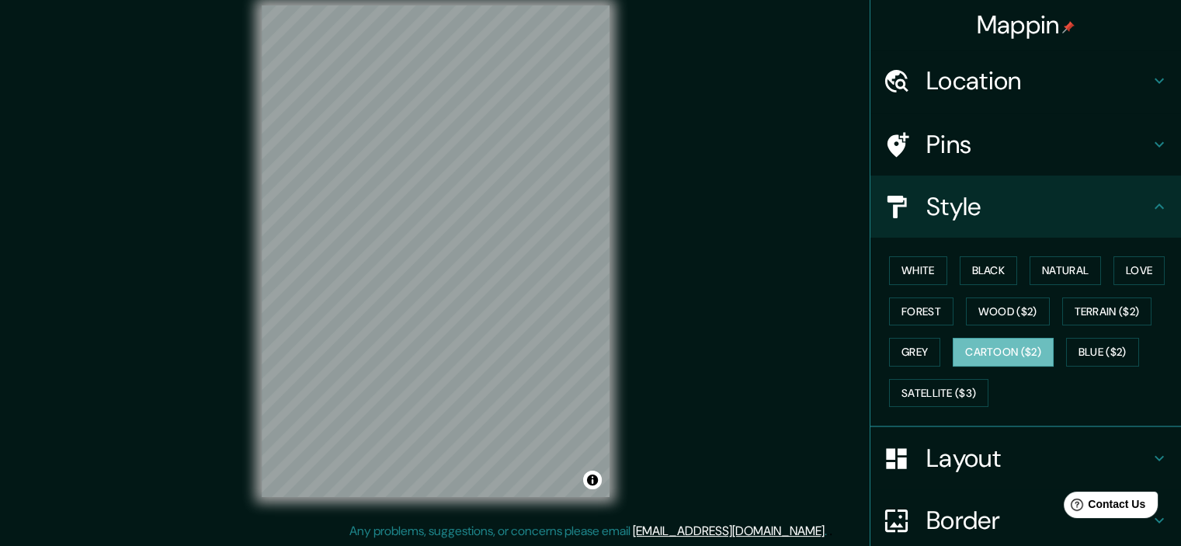
click at [1068, 335] on div "White Black Natural Love Forest Wood ($2) Terrain ($2) Grey Cartoon ($2) Blue (…" at bounding box center [1032, 331] width 298 height 163
click at [1002, 301] on button "Wood ($2)" at bounding box center [1008, 311] width 84 height 29
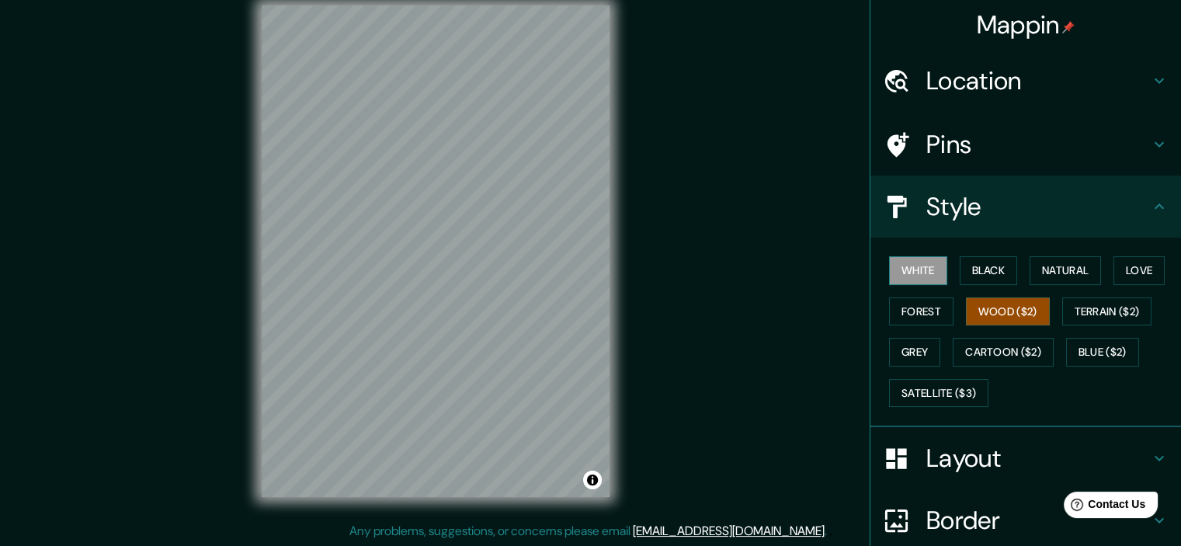
click at [897, 265] on button "White" at bounding box center [918, 270] width 58 height 29
